Goal: Information Seeking & Learning: Learn about a topic

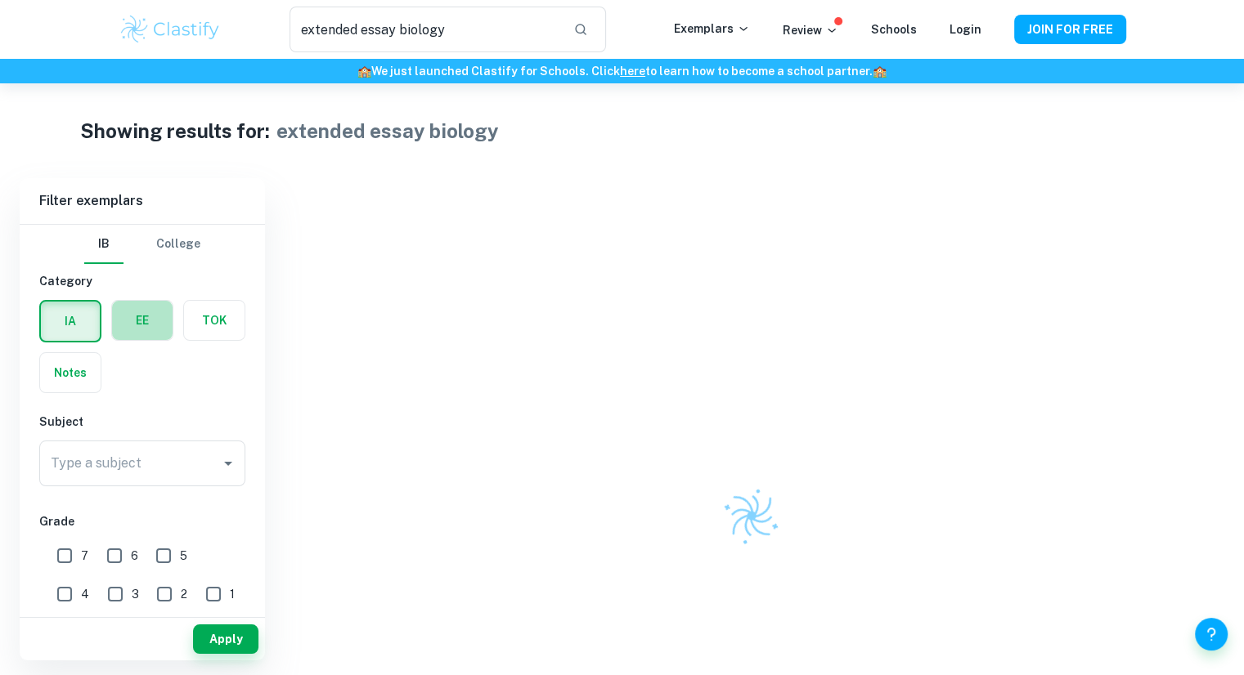
click at [128, 317] on label "button" at bounding box center [142, 320] width 61 height 39
click at [0, 0] on input "radio" at bounding box center [0, 0] width 0 height 0
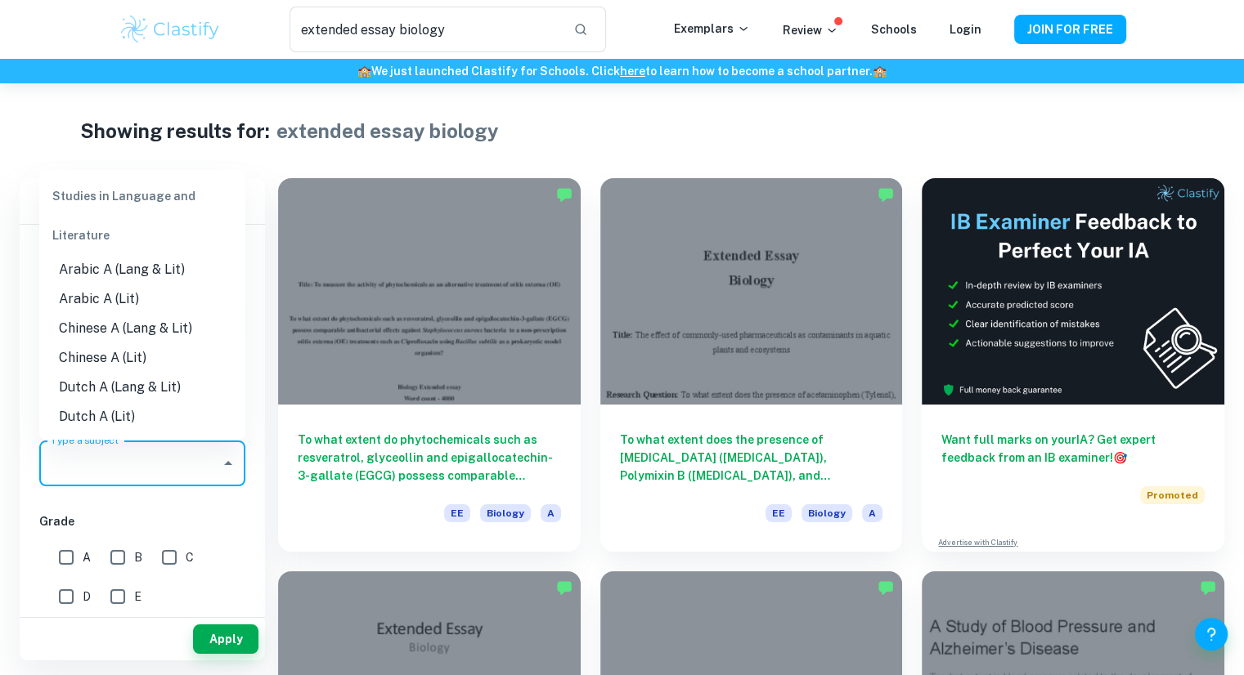
click at [133, 472] on input "Type a subject" at bounding box center [130, 463] width 167 height 31
type input "s"
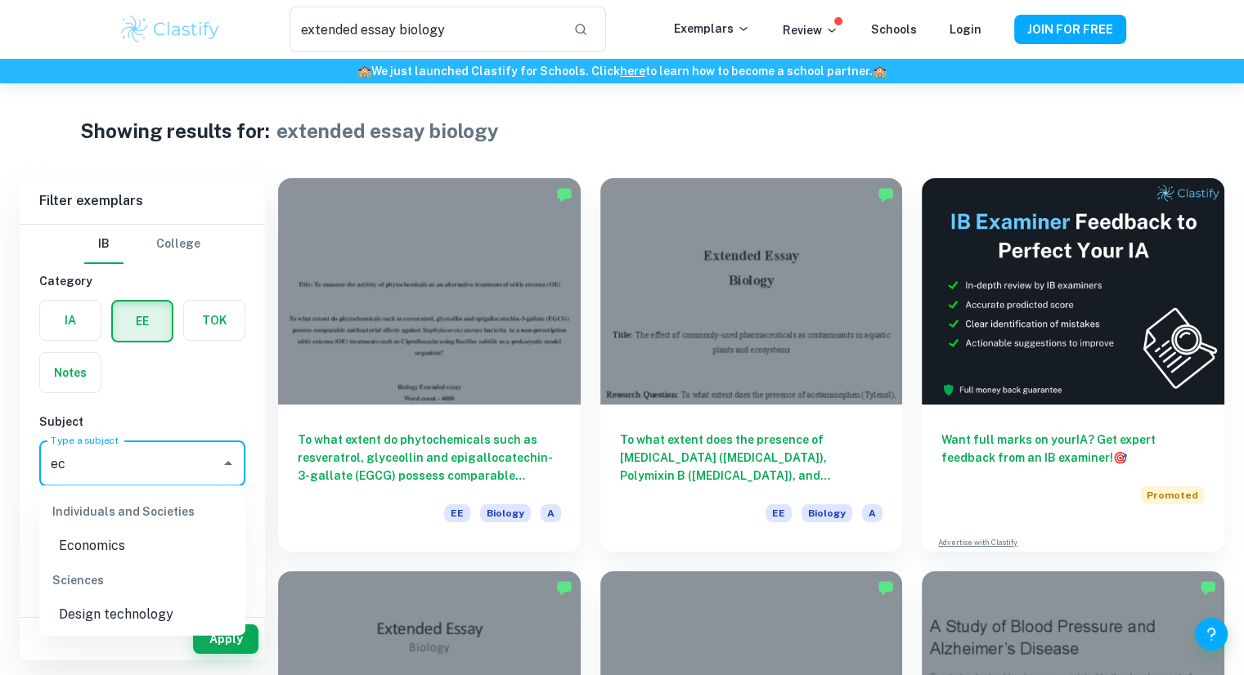
type input "e"
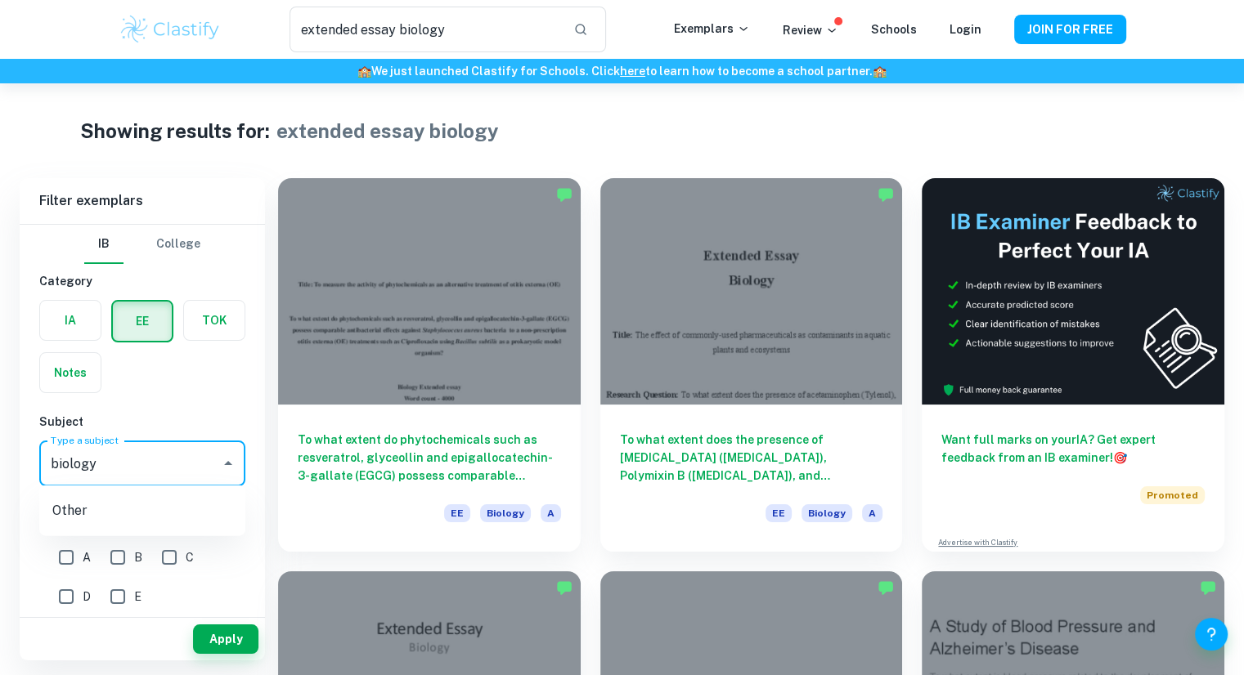
type input "biology"
click at [64, 550] on input "A" at bounding box center [66, 557] width 33 height 33
checkbox input "true"
click at [129, 554] on input "B" at bounding box center [117, 557] width 33 height 33
checkbox input "true"
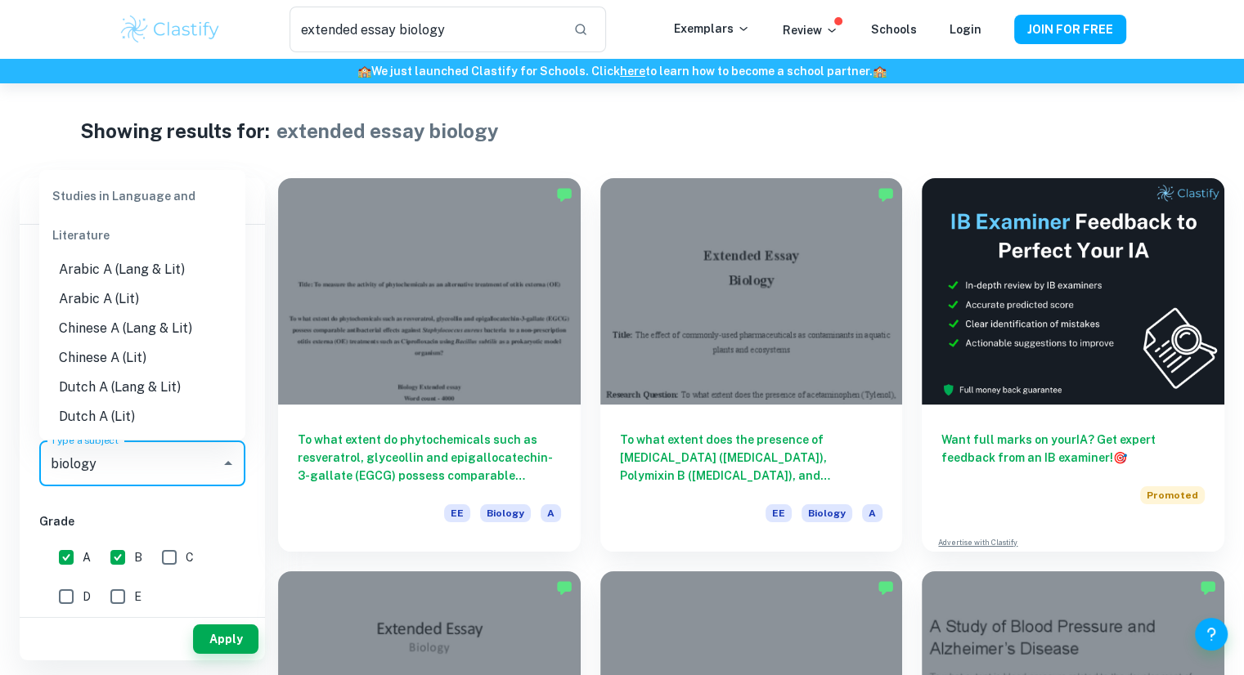
click at [164, 470] on input "biology" at bounding box center [130, 463] width 167 height 31
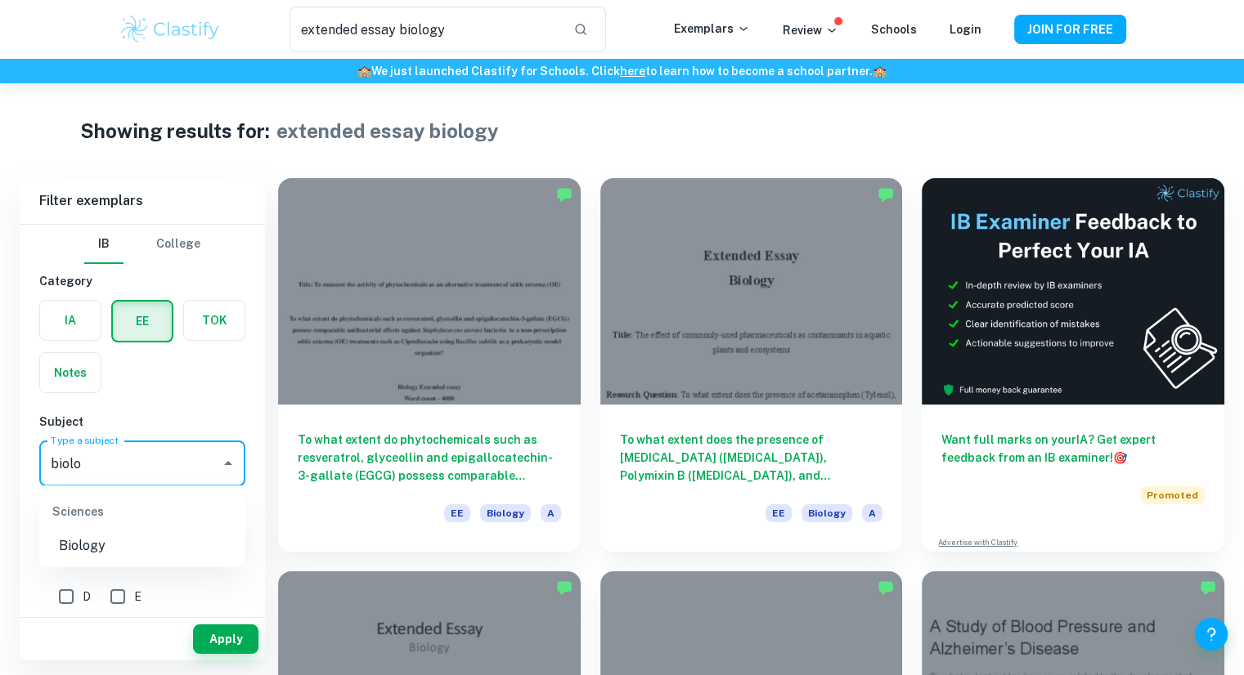
click at [159, 549] on li "Biology" at bounding box center [142, 546] width 206 height 29
type input "Biology"
